Goal: Information Seeking & Learning: Learn about a topic

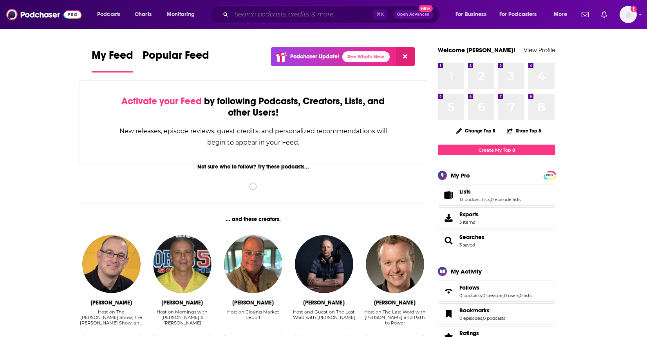
click at [269, 15] on input "Search podcasts, credits, & more..." at bounding box center [301, 14] width 141 height 13
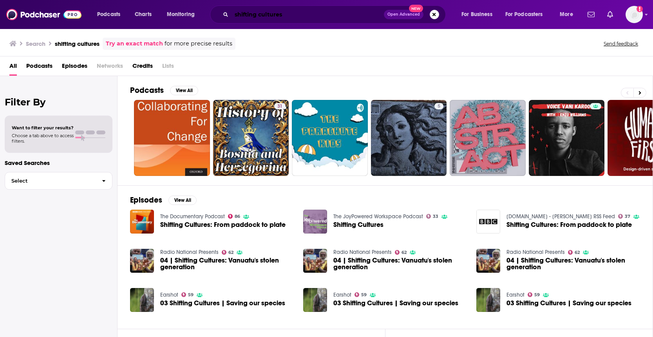
click at [288, 15] on input "shifting cultures" at bounding box center [307, 14] width 152 height 13
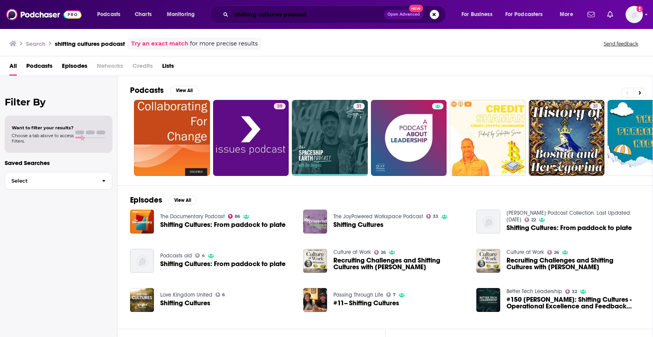
click at [279, 14] on input "shifting cultures podcast" at bounding box center [307, 14] width 152 height 13
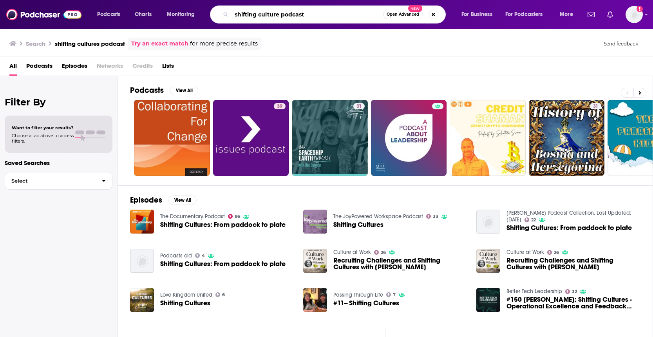
type input "shifting culture podcast"
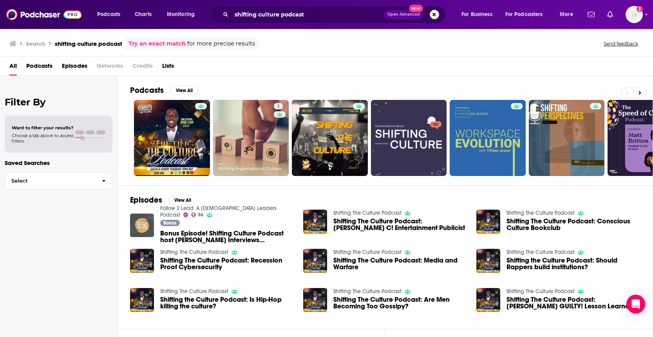
click at [141, 224] on img "Bonus Episode! Shifting Culture Podcast host Joshua Johnson Interviews Tony Mil…" at bounding box center [142, 225] width 24 height 24
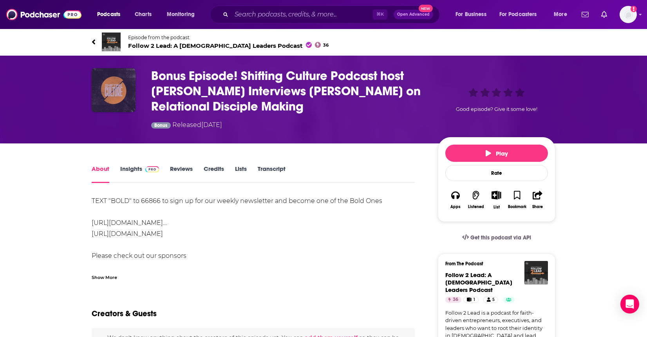
click at [105, 94] on img "Bonus Episode! Shifting Culture Podcast host Joshua Johnson Interviews Tony Mil…" at bounding box center [114, 90] width 44 height 44
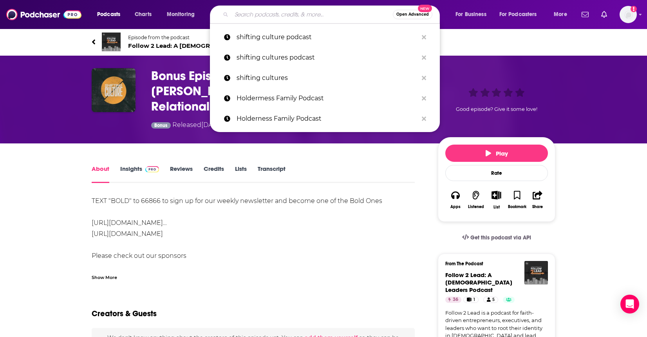
click at [305, 20] on input "Search podcasts, credits, & more..." at bounding box center [311, 14] width 161 height 13
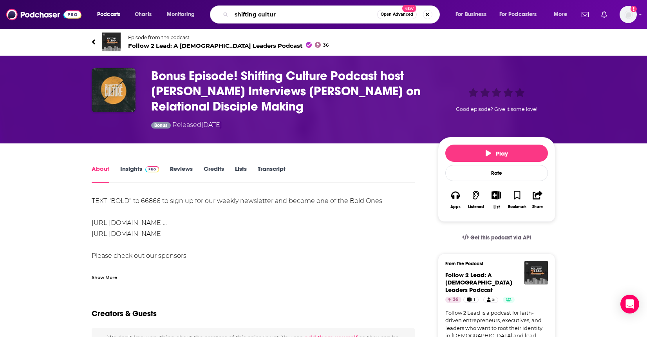
type input "shifting culture"
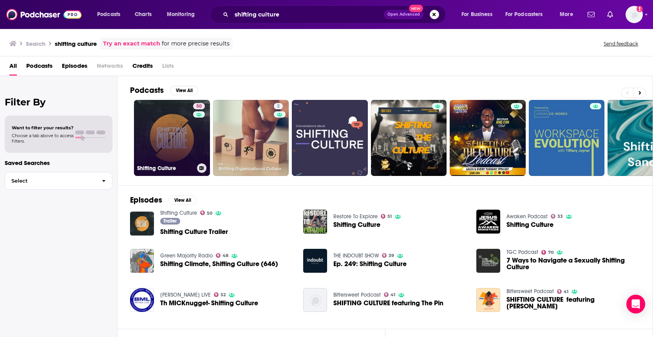
click at [159, 138] on link "50 Shifting Culture" at bounding box center [172, 138] width 76 height 76
